Goal: Communication & Community: Answer question/provide support

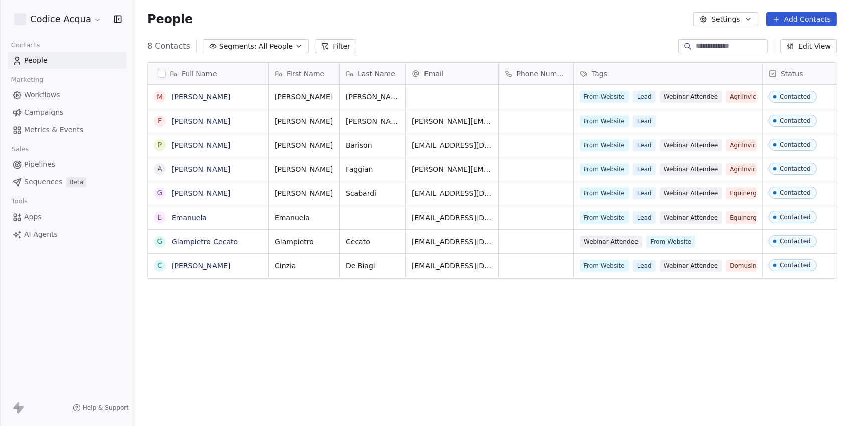
scroll to position [375, 713]
click at [394, 379] on div "Full Name M Maurizio Marcellan F Federico Molinaro P Paola Barison A Andrea Fag…" at bounding box center [492, 241] width 714 height 375
click at [729, 43] on input at bounding box center [731, 46] width 70 height 10
paste input "**********"
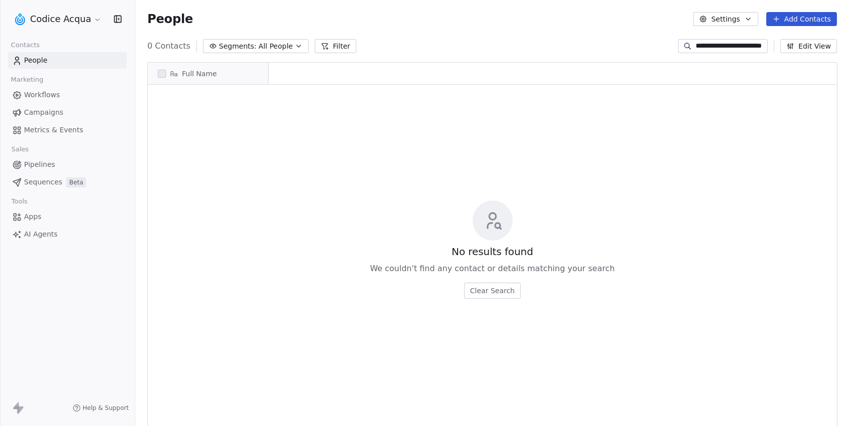
scroll to position [1, 1]
type input "**********"
click at [433, 45] on div "**********" at bounding box center [492, 46] width 714 height 16
click at [82, 20] on html "**********" at bounding box center [424, 213] width 849 height 426
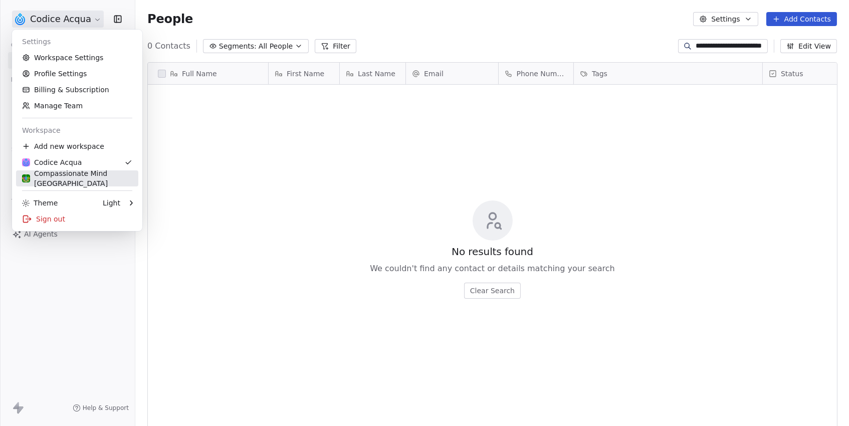
click at [64, 174] on div "Compassionate Mind Italia" at bounding box center [77, 178] width 110 height 20
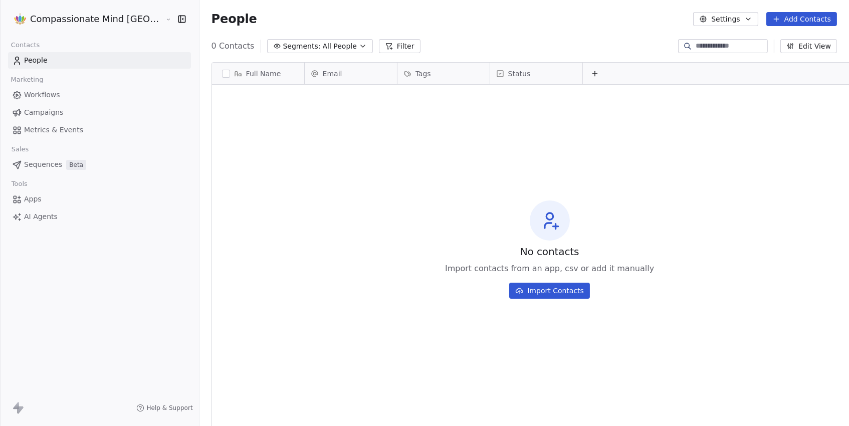
scroll to position [375, 701]
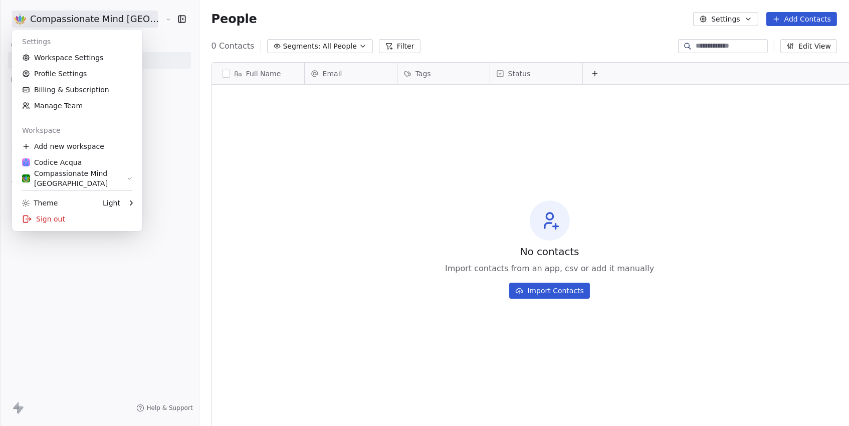
click at [79, 21] on html "Compassionate Mind Italia Contacts People Marketing Workflows Campaigns Metrics…" at bounding box center [424, 213] width 849 height 426
click at [52, 162] on div "Codice Acqua" at bounding box center [52, 162] width 60 height 10
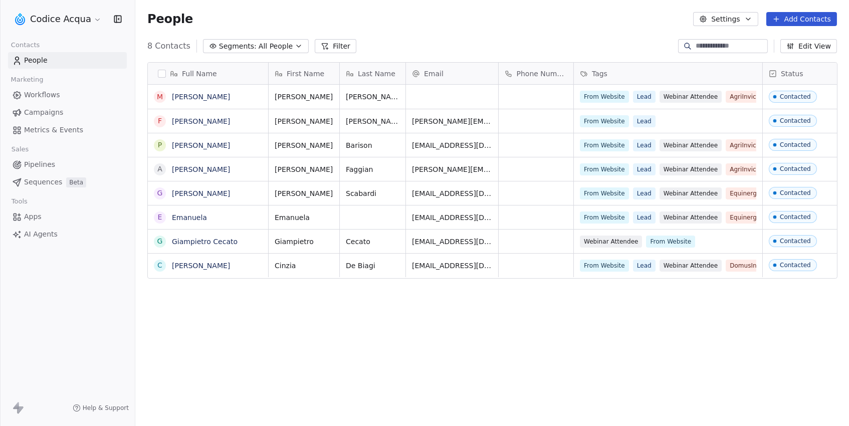
scroll to position [375, 713]
click at [696, 41] on input at bounding box center [731, 46] width 70 height 10
paste input "**********"
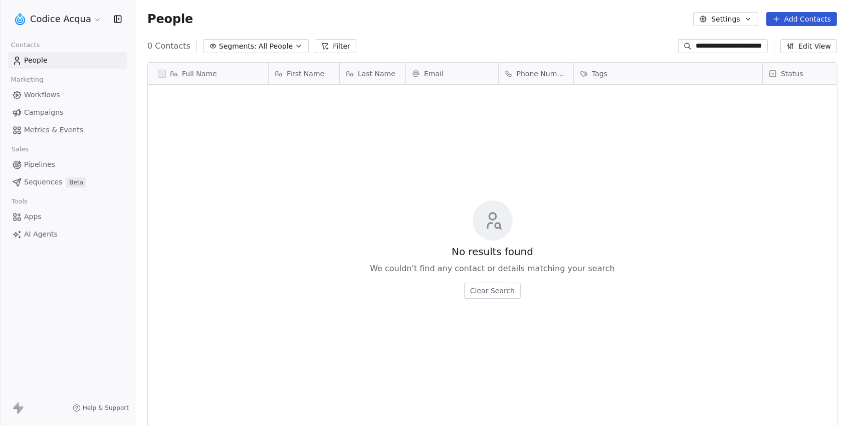
click at [729, 46] on input "**********" at bounding box center [731, 46] width 70 height 10
type input "**********"
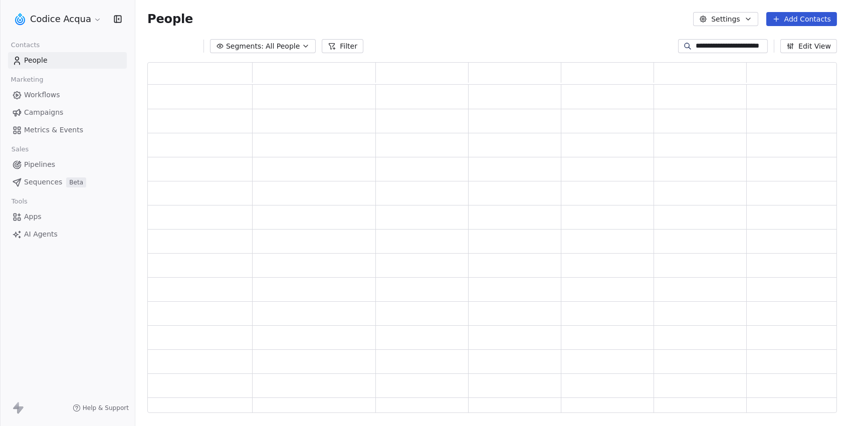
scroll to position [351, 689]
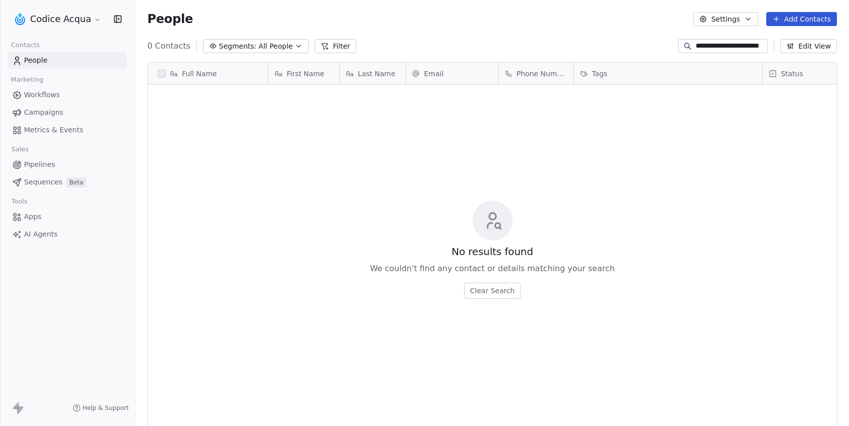
click at [729, 46] on input "**********" at bounding box center [731, 46] width 70 height 10
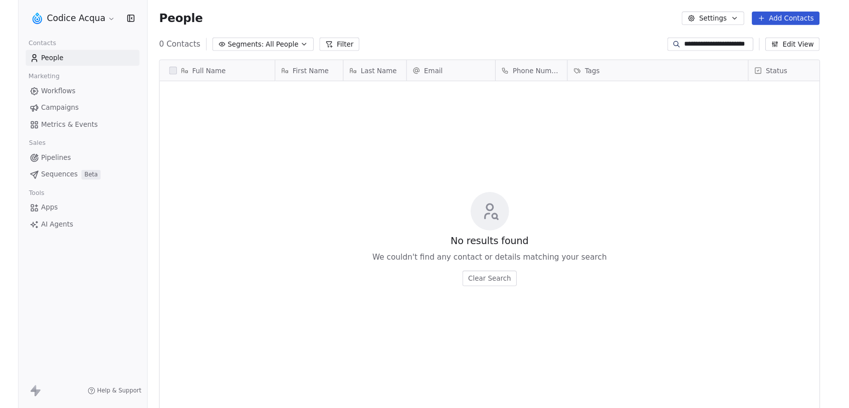
scroll to position [375, 713]
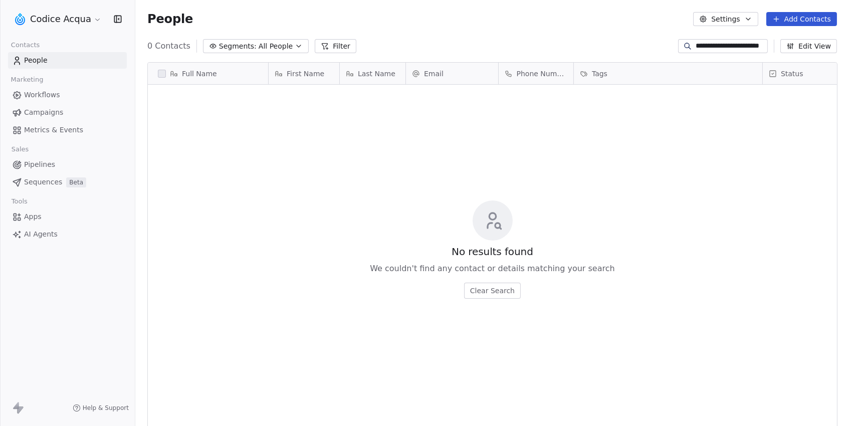
click at [729, 46] on input "**********" at bounding box center [731, 46] width 70 height 10
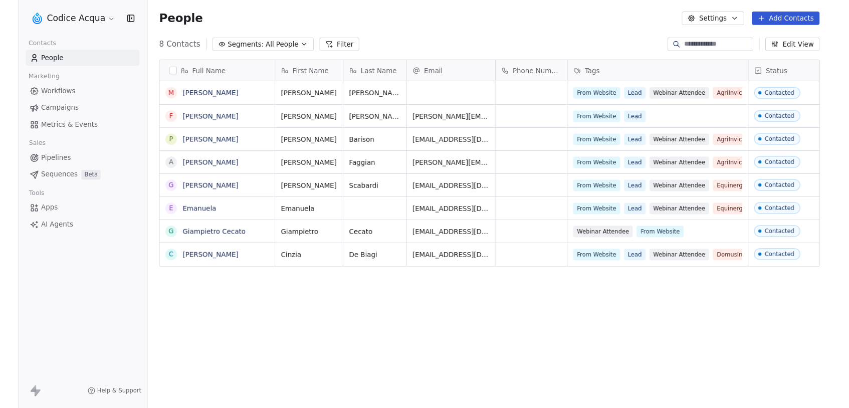
scroll to position [359, 713]
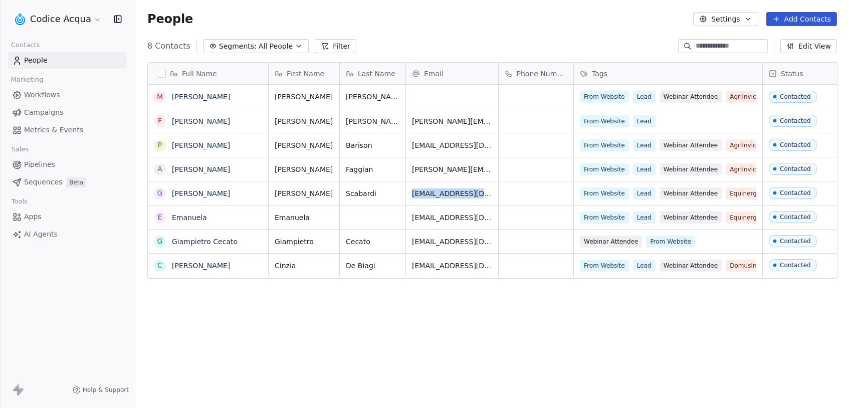
click at [482, 334] on div "Full Name M Maurizio Marcellan F Federico Molinaro P Paola Barison A Andrea Fag…" at bounding box center [492, 233] width 714 height 359
click at [223, 192] on link "Giuliana Scabardi" at bounding box center [201, 193] width 58 height 8
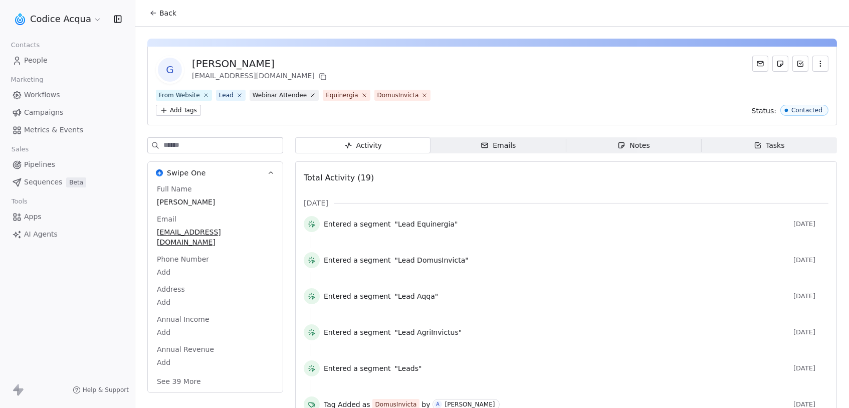
click at [520, 152] on span "Emails Emails" at bounding box center [498, 145] width 135 height 16
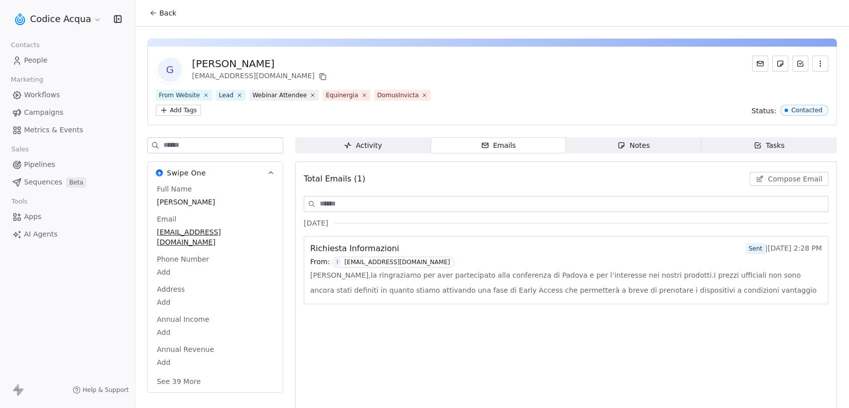
click at [644, 259] on div "From: I info@codiceacqua.it" at bounding box center [566, 262] width 512 height 11
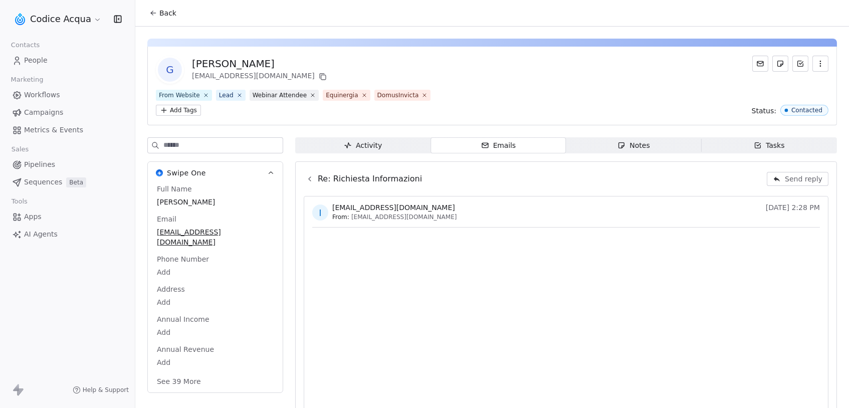
click at [312, 181] on icon at bounding box center [310, 179] width 8 height 8
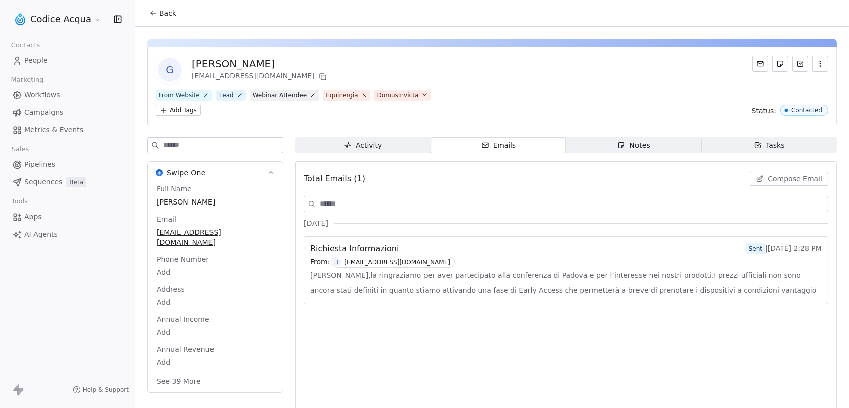
click at [153, 14] on icon at bounding box center [153, 13] width 8 height 8
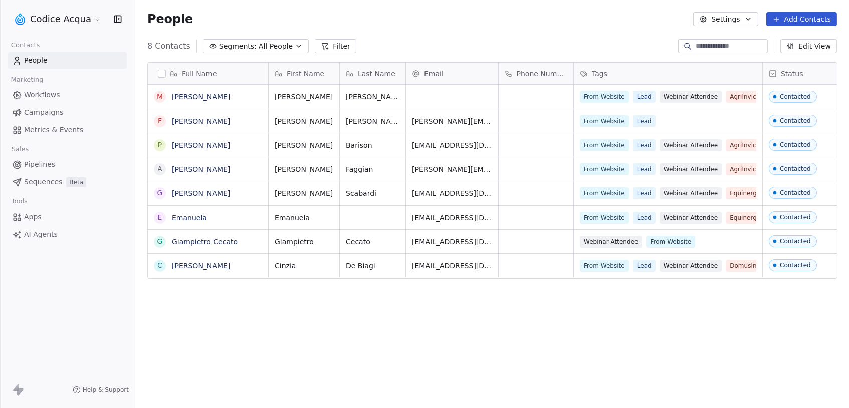
scroll to position [359, 713]
click at [198, 219] on link "Emanuela" at bounding box center [189, 218] width 35 height 8
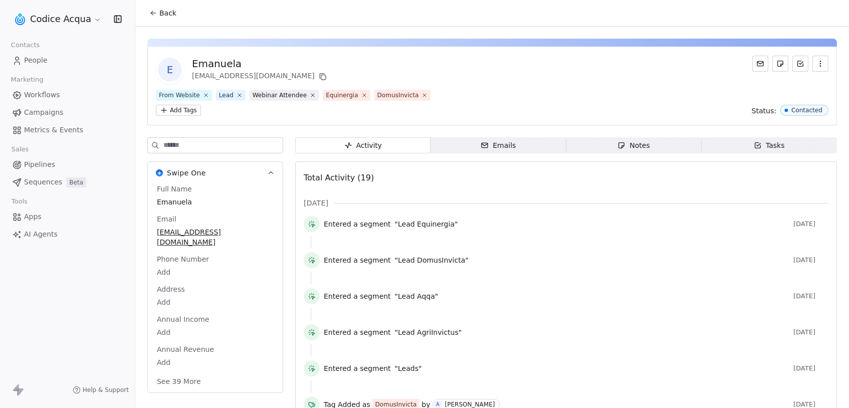
scroll to position [256, 0]
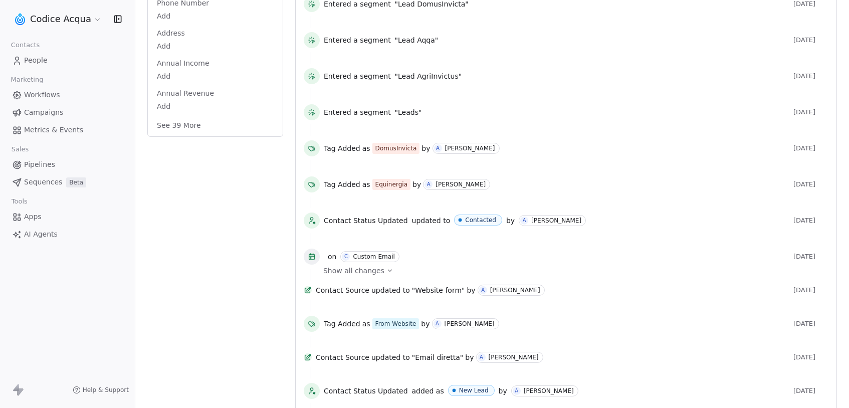
click at [379, 268] on span "Show all changes" at bounding box center [353, 271] width 61 height 10
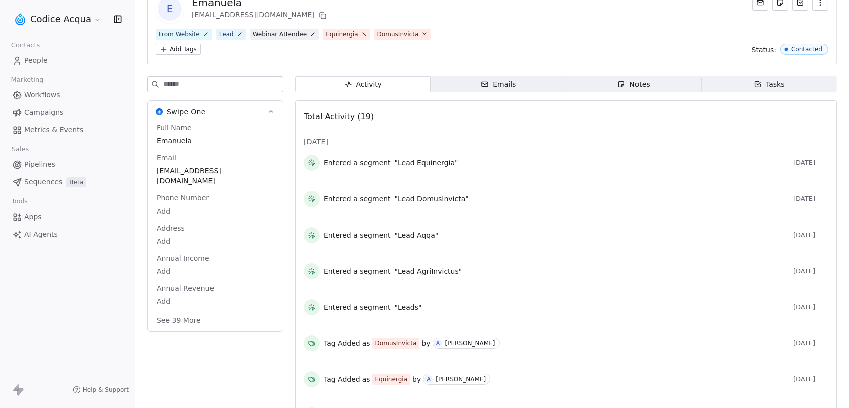
scroll to position [28, 0]
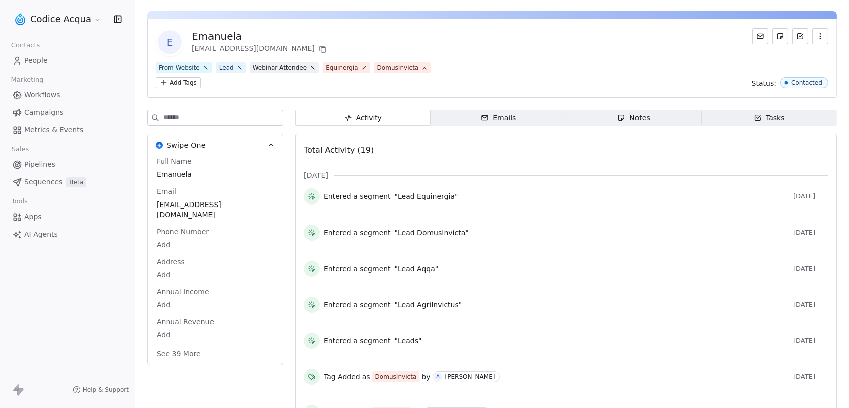
click at [516, 116] on span "Emails Emails" at bounding box center [498, 118] width 135 height 16
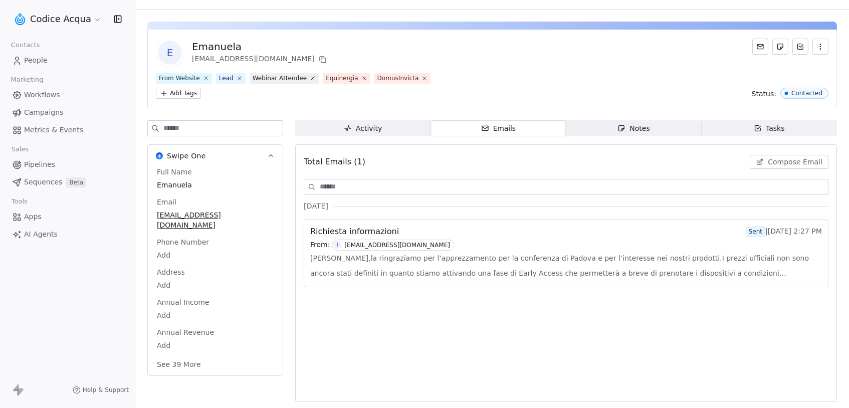
click at [455, 266] on span "Gentile Emanuela,la ringraziamo per l’apprezzamento per la conferenza di Padova…" at bounding box center [566, 266] width 512 height 30
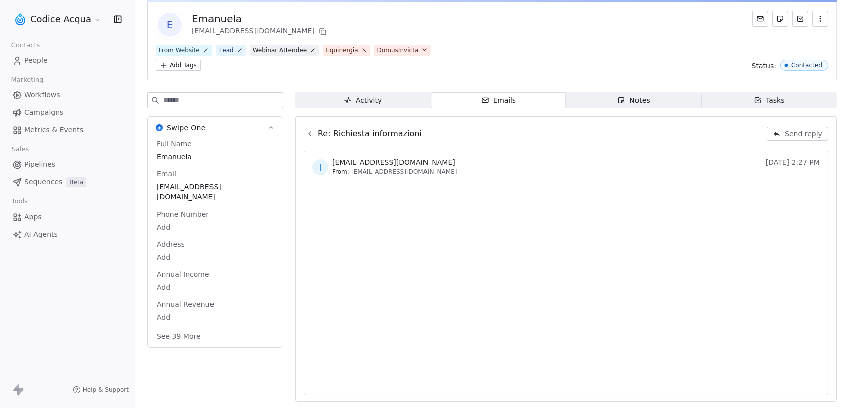
scroll to position [45, 0]
click at [0, 0] on html "Codice Acqua Contacts People Marketing Workflows Campaigns Metrics & Events Sal…" at bounding box center [424, 204] width 849 height 408
click at [48, 59] on link "People" at bounding box center [67, 60] width 119 height 17
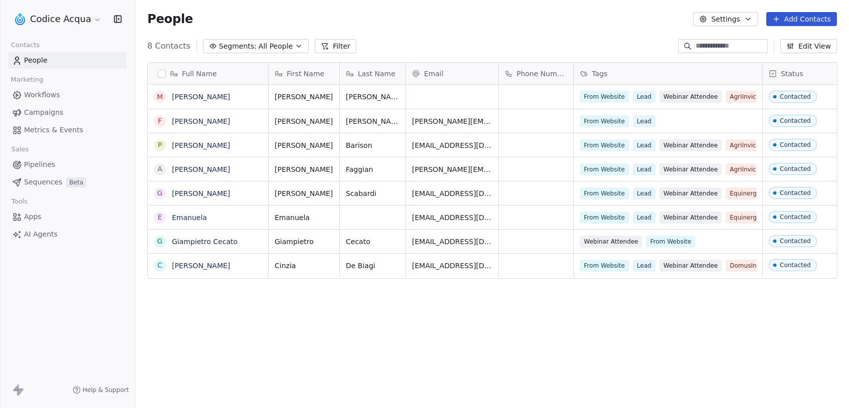
scroll to position [359, 713]
click at [804, 14] on button "Add Contacts" at bounding box center [801, 19] width 71 height 14
click at [789, 39] on span "Create new contact" at bounding box center [803, 41] width 69 height 11
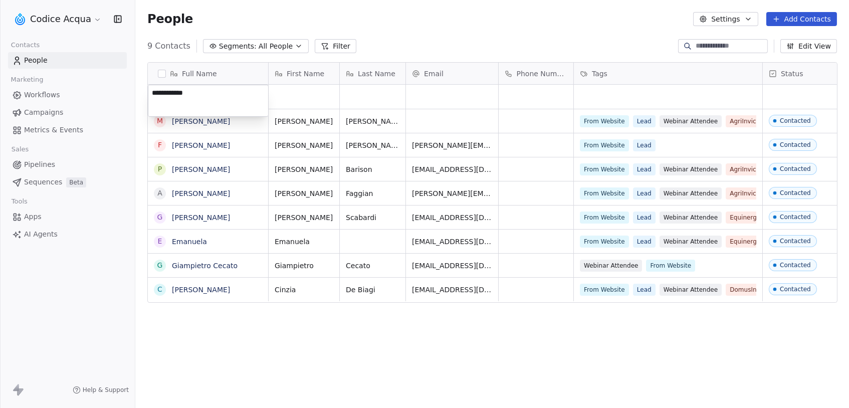
type textarea "**********"
click at [333, 91] on html "Codice Acqua Contacts People Marketing Workflows Campaigns Metrics & Events Sal…" at bounding box center [424, 204] width 849 height 408
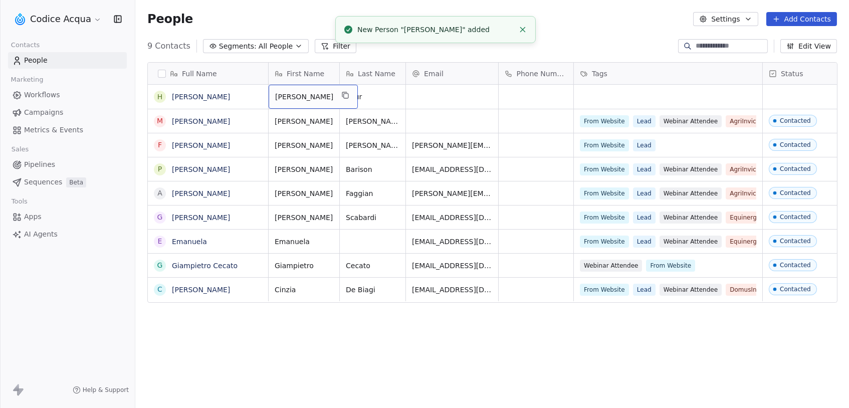
click at [299, 102] on div "Harinder" at bounding box center [313, 97] width 89 height 24
click at [450, 96] on div "grid" at bounding box center [452, 97] width 92 height 24
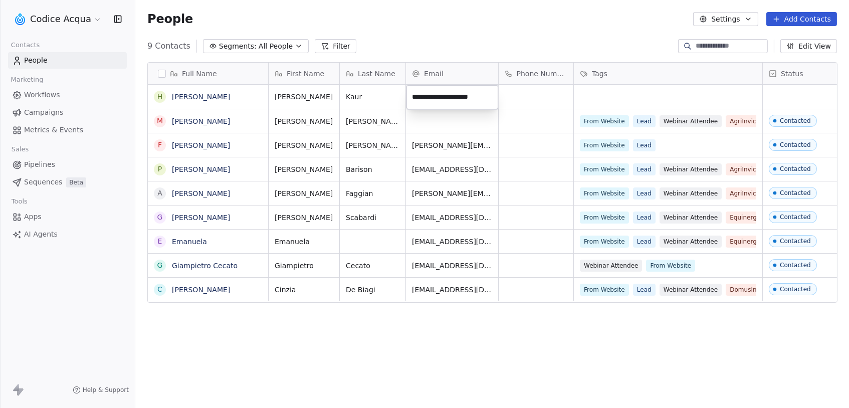
type input "**********"
click at [192, 100] on link "[PERSON_NAME]" at bounding box center [201, 97] width 58 height 8
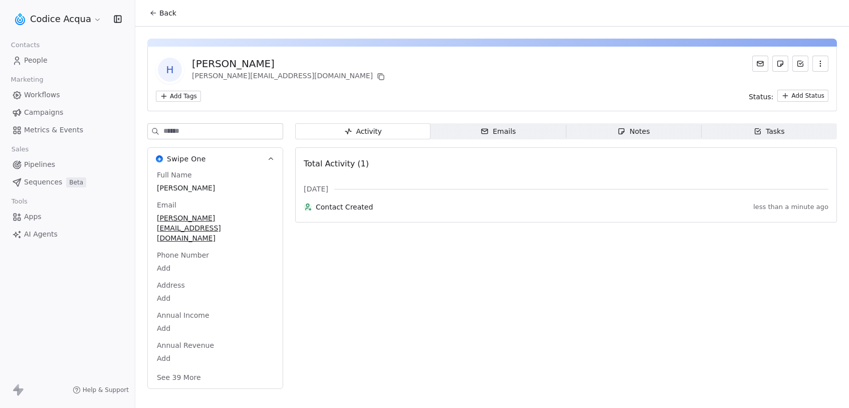
click at [541, 131] on span "Emails Emails" at bounding box center [498, 131] width 135 height 16
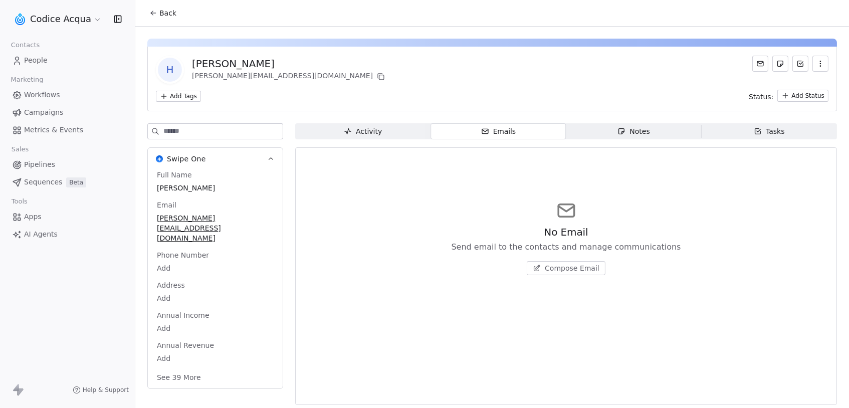
click at [584, 266] on span "Compose Email" at bounding box center [572, 268] width 55 height 10
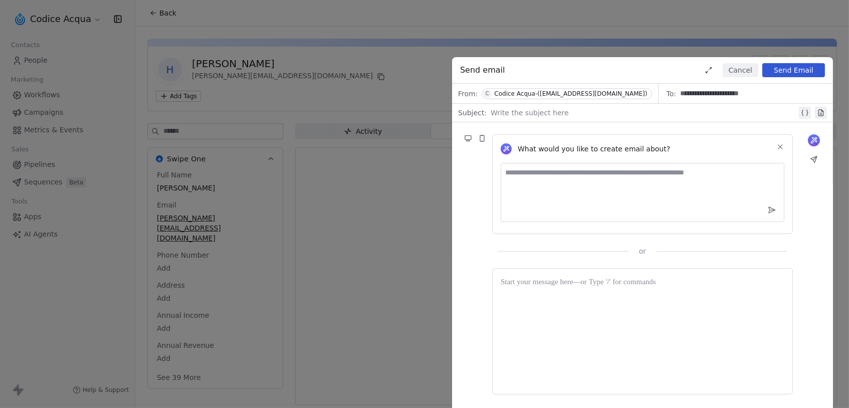
click at [559, 94] on div "Codice Acqua-(info@codiceacqua.it)" at bounding box center [570, 93] width 153 height 7
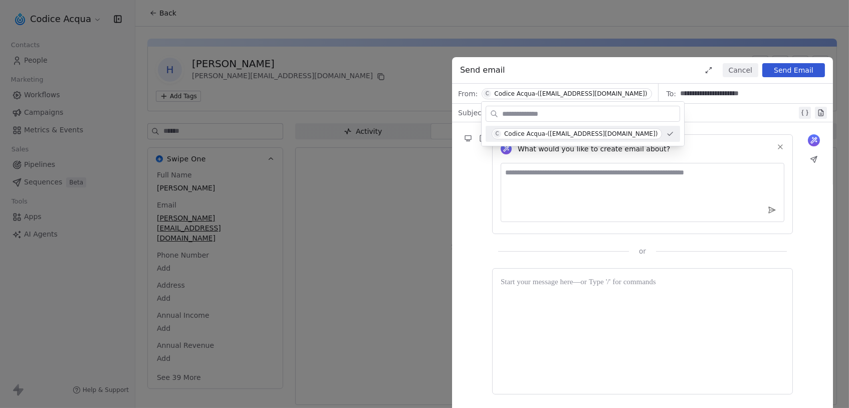
click at [559, 94] on div "Codice Acqua-(info@codiceacqua.it)" at bounding box center [570, 93] width 153 height 7
click at [674, 110] on div at bounding box center [644, 113] width 306 height 12
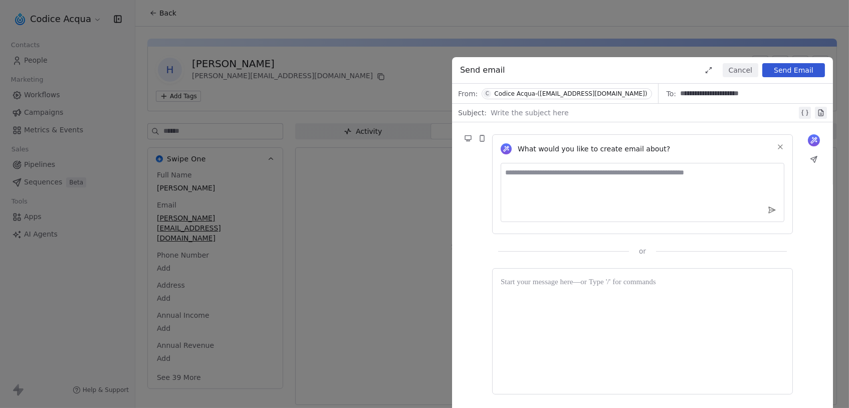
click at [609, 116] on div at bounding box center [644, 113] width 306 height 12
click at [547, 109] on div "**********" at bounding box center [645, 113] width 308 height 12
copy div "**********"
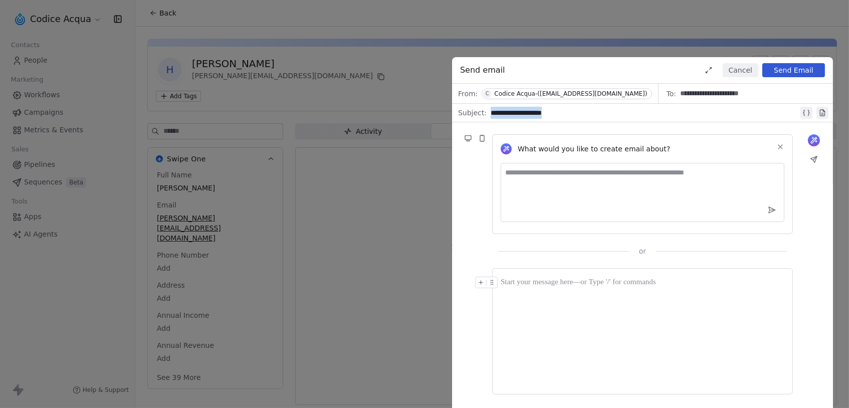
click at [552, 287] on div at bounding box center [643, 283] width 284 height 12
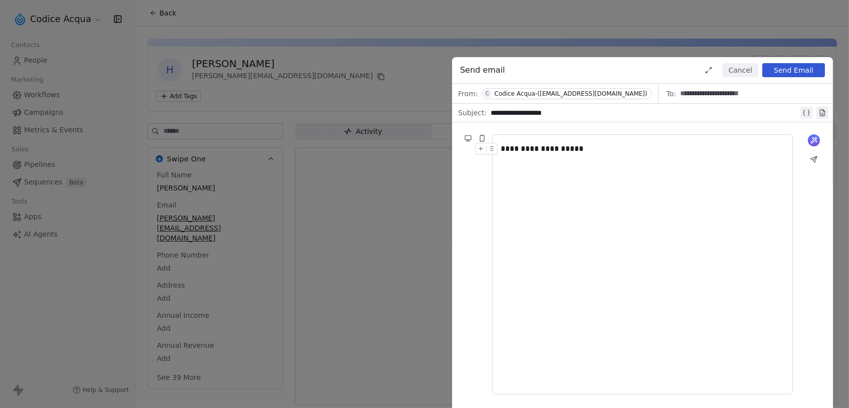
click at [773, 72] on button "Send Email" at bounding box center [793, 70] width 63 height 14
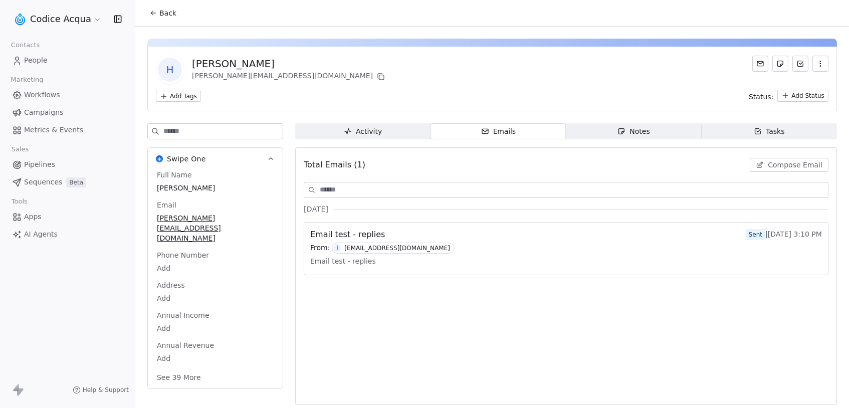
click at [434, 232] on div "Email test - replies Sent | [DATE] 3:10 PM" at bounding box center [566, 235] width 512 height 12
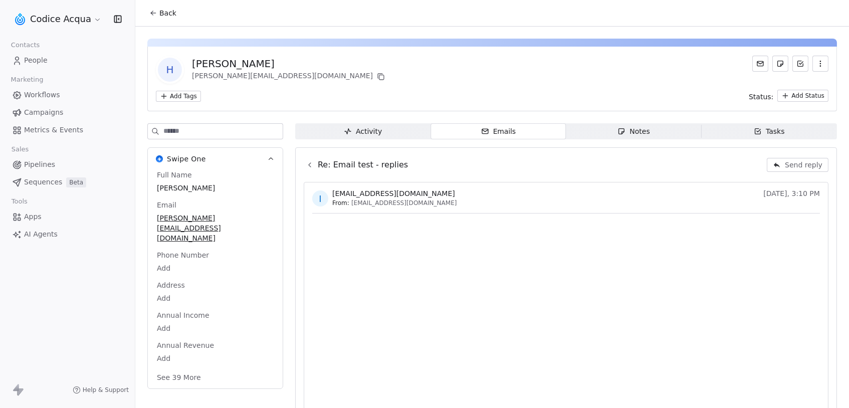
click at [353, 129] on div "Activity" at bounding box center [363, 131] width 38 height 11
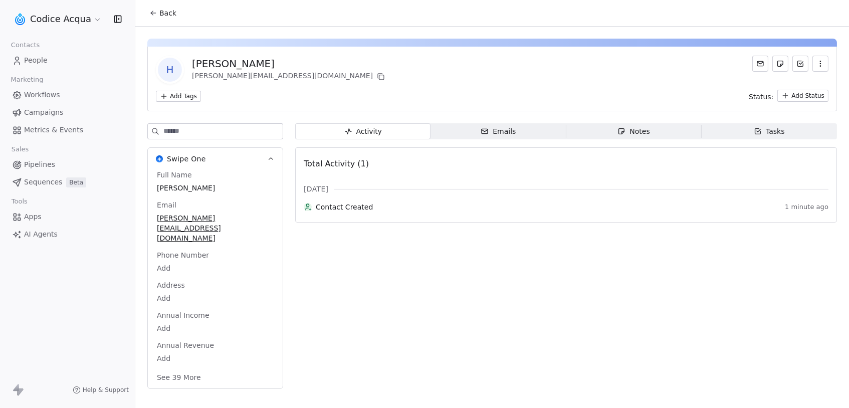
click at [482, 131] on icon "button" at bounding box center [485, 131] width 8 height 8
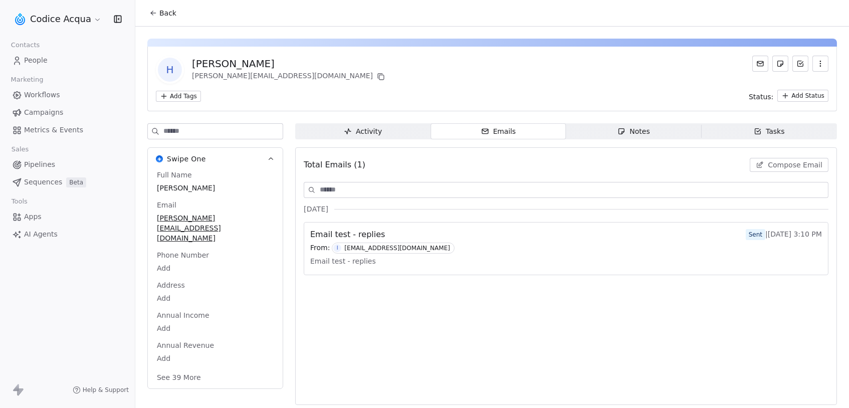
click at [471, 256] on div "Email test - replies" at bounding box center [566, 261] width 512 height 15
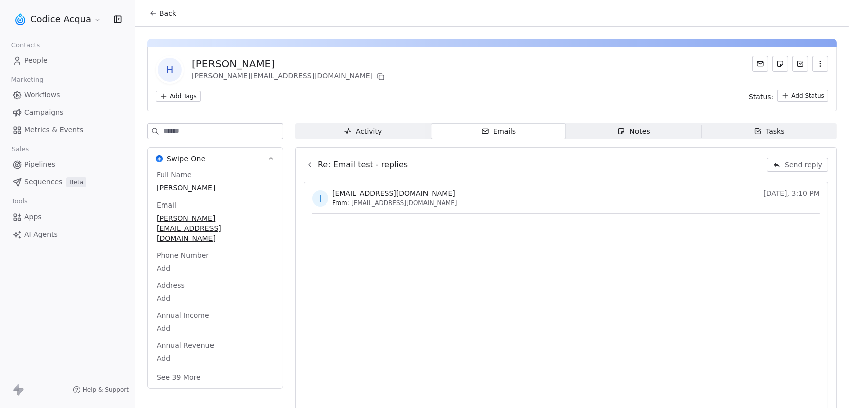
click at [313, 164] on icon at bounding box center [310, 165] width 8 height 8
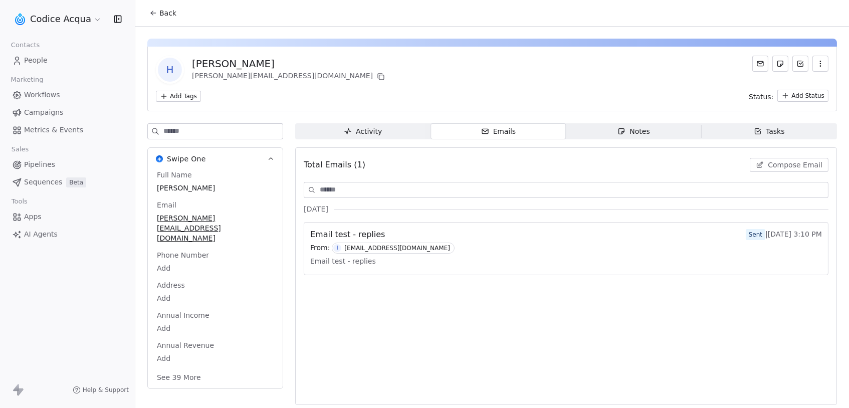
click at [163, 11] on span "Back" at bounding box center [167, 13] width 17 height 10
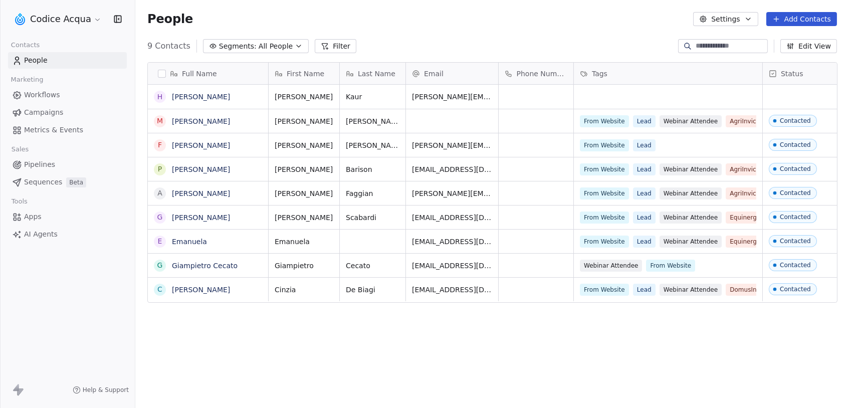
scroll to position [359, 713]
click at [199, 94] on link "[PERSON_NAME]" at bounding box center [201, 97] width 58 height 8
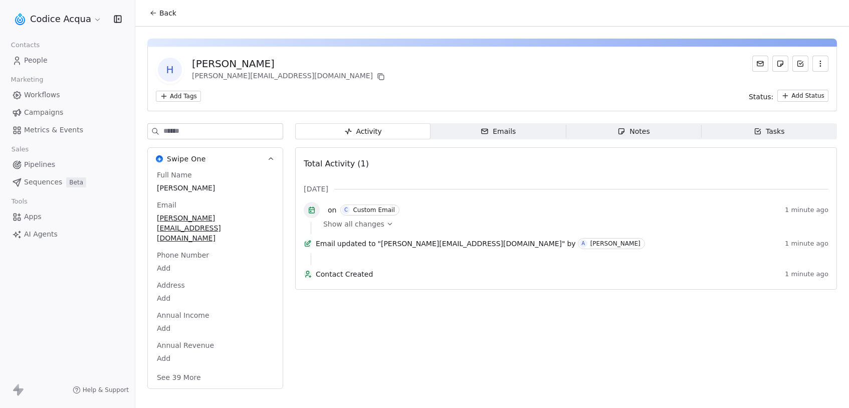
click at [379, 223] on span "Show all changes" at bounding box center [353, 224] width 61 height 10
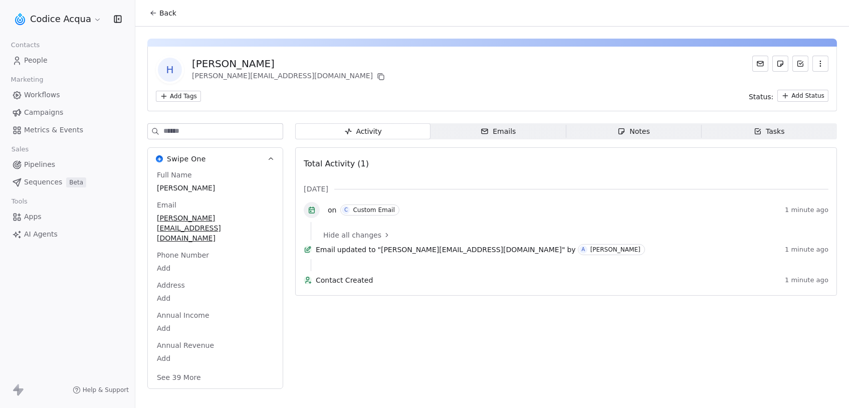
click at [499, 128] on div "Emails" at bounding box center [498, 131] width 35 height 11
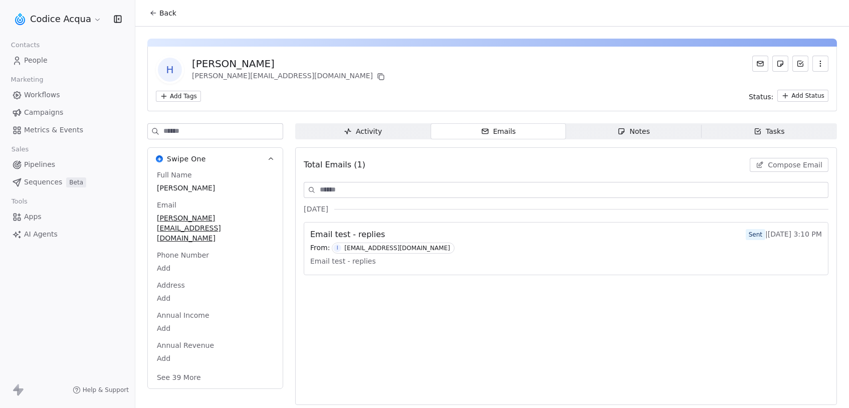
click at [492, 252] on div "From: I info@codiceacqua.it" at bounding box center [566, 248] width 512 height 11
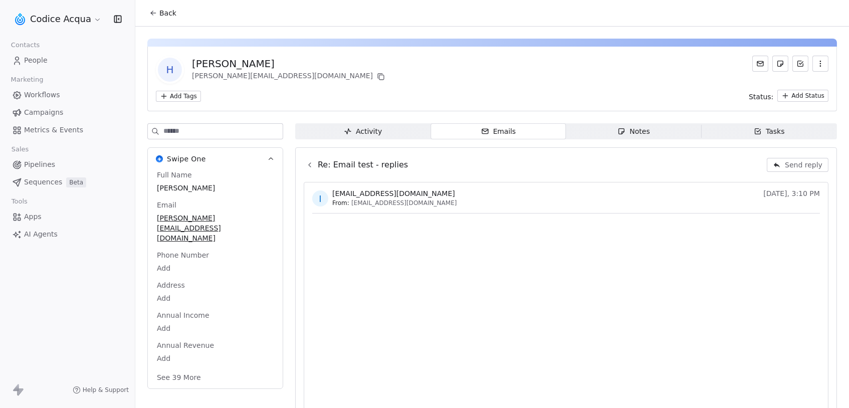
click at [376, 130] on div "Activity" at bounding box center [363, 131] width 38 height 11
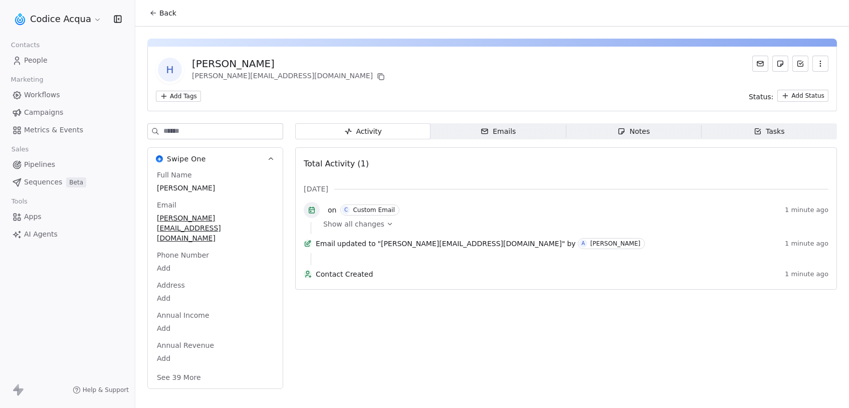
click at [473, 131] on span "Emails Emails" at bounding box center [498, 131] width 135 height 16
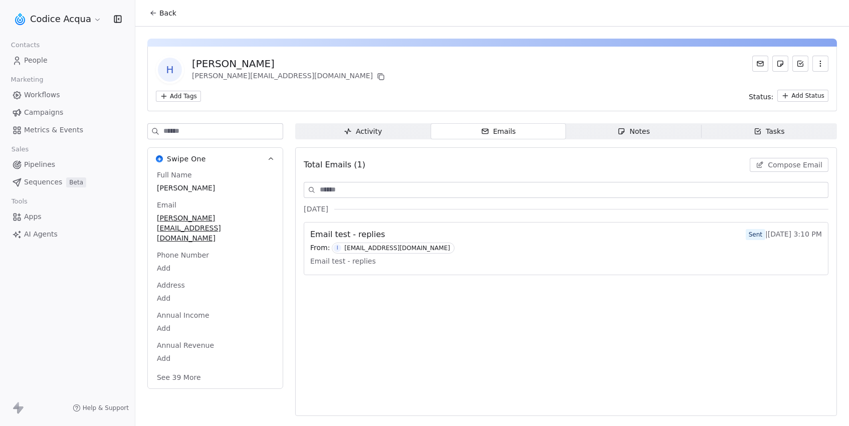
click at [480, 279] on div "Total Emails (1) Compose Email [DATE] Email test - replies Sent | [DATE] 3:10 P…" at bounding box center [566, 282] width 525 height 256
click at [482, 266] on div "Email test - replies" at bounding box center [566, 261] width 512 height 15
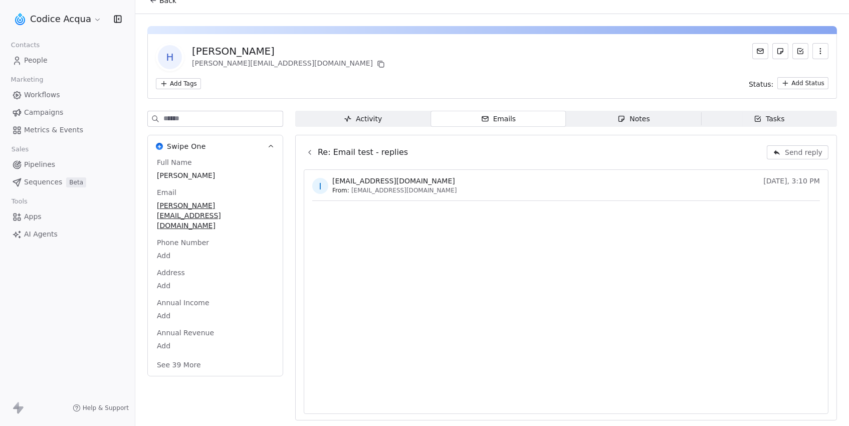
scroll to position [10, 0]
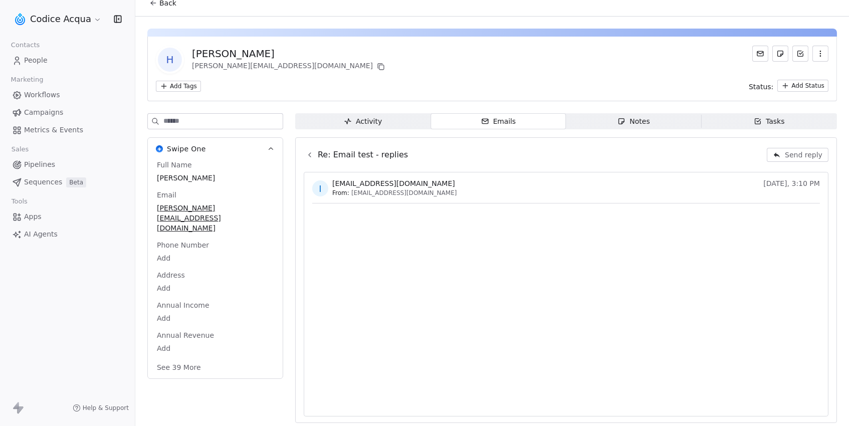
click at [363, 117] on div "Activity" at bounding box center [363, 121] width 38 height 11
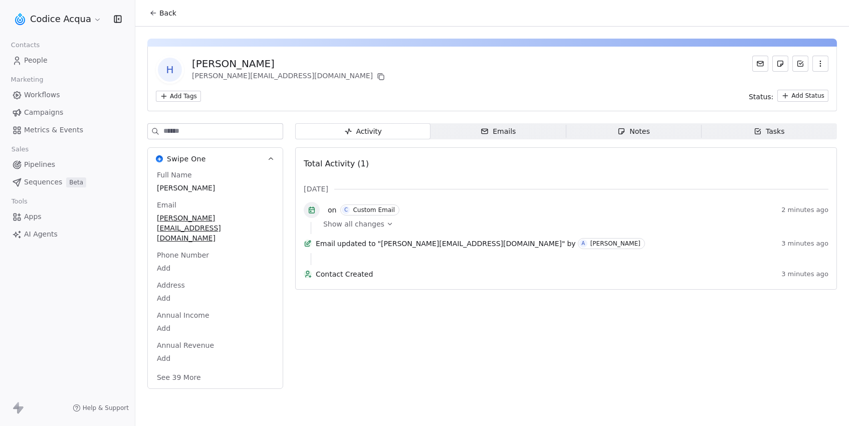
click at [375, 223] on span "Show all changes" at bounding box center [353, 224] width 61 height 10
click at [502, 129] on div "Emails" at bounding box center [498, 131] width 35 height 11
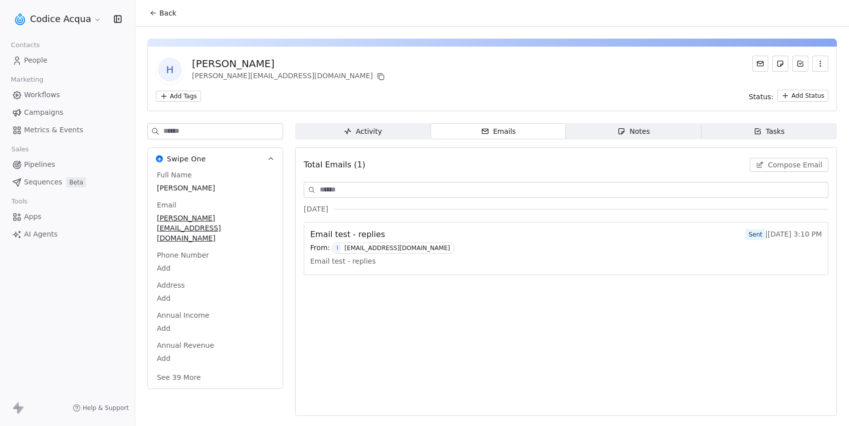
click at [468, 238] on div "Email test - replies Sent | [DATE] 3:10 PM" at bounding box center [566, 235] width 512 height 12
